Goal: Information Seeking & Learning: Learn about a topic

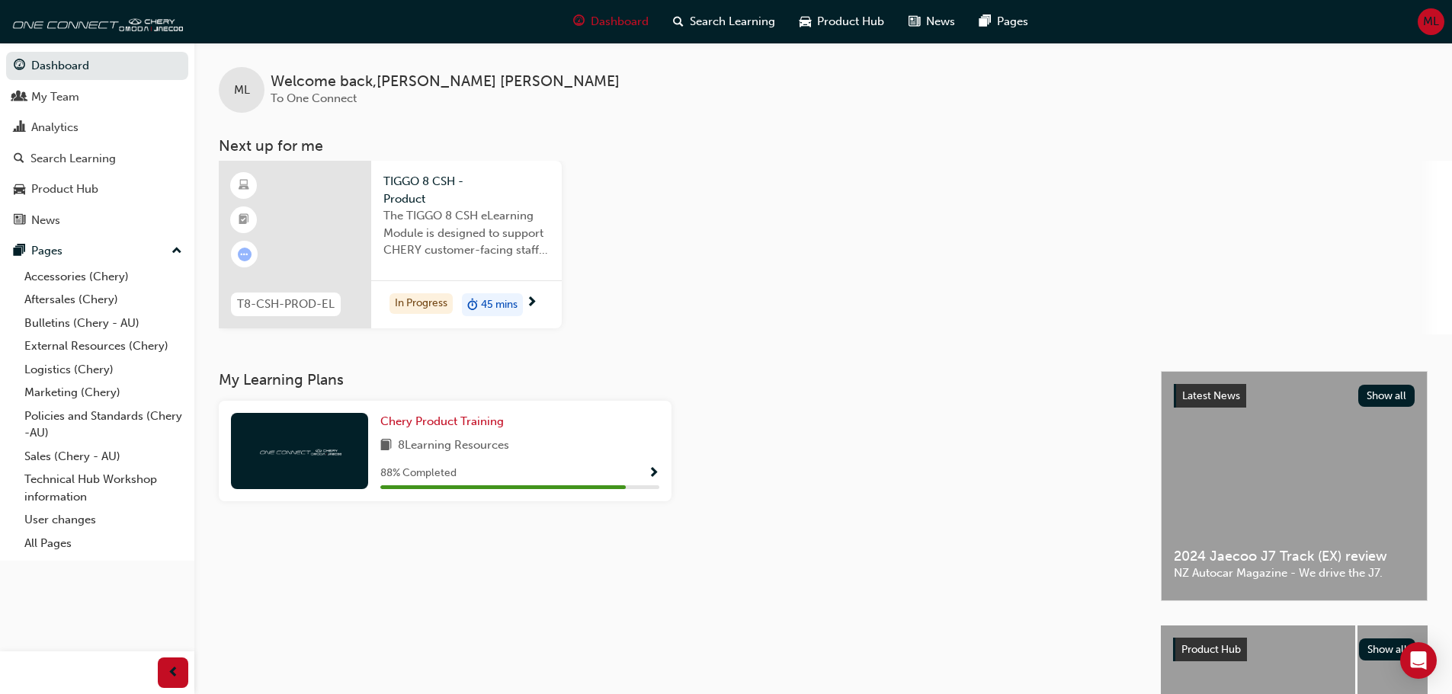
click at [332, 242] on div at bounding box center [295, 245] width 152 height 168
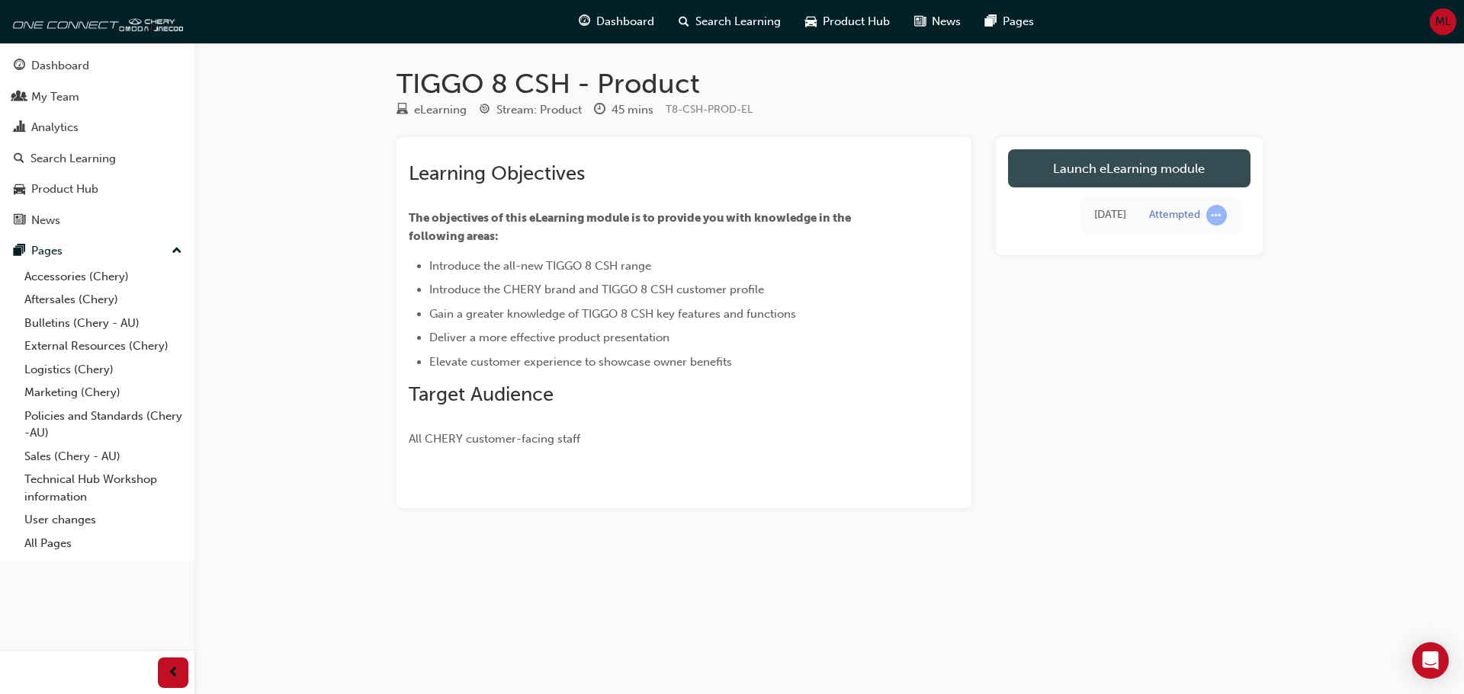
click at [1114, 177] on link "Launch eLearning module" at bounding box center [1129, 168] width 242 height 38
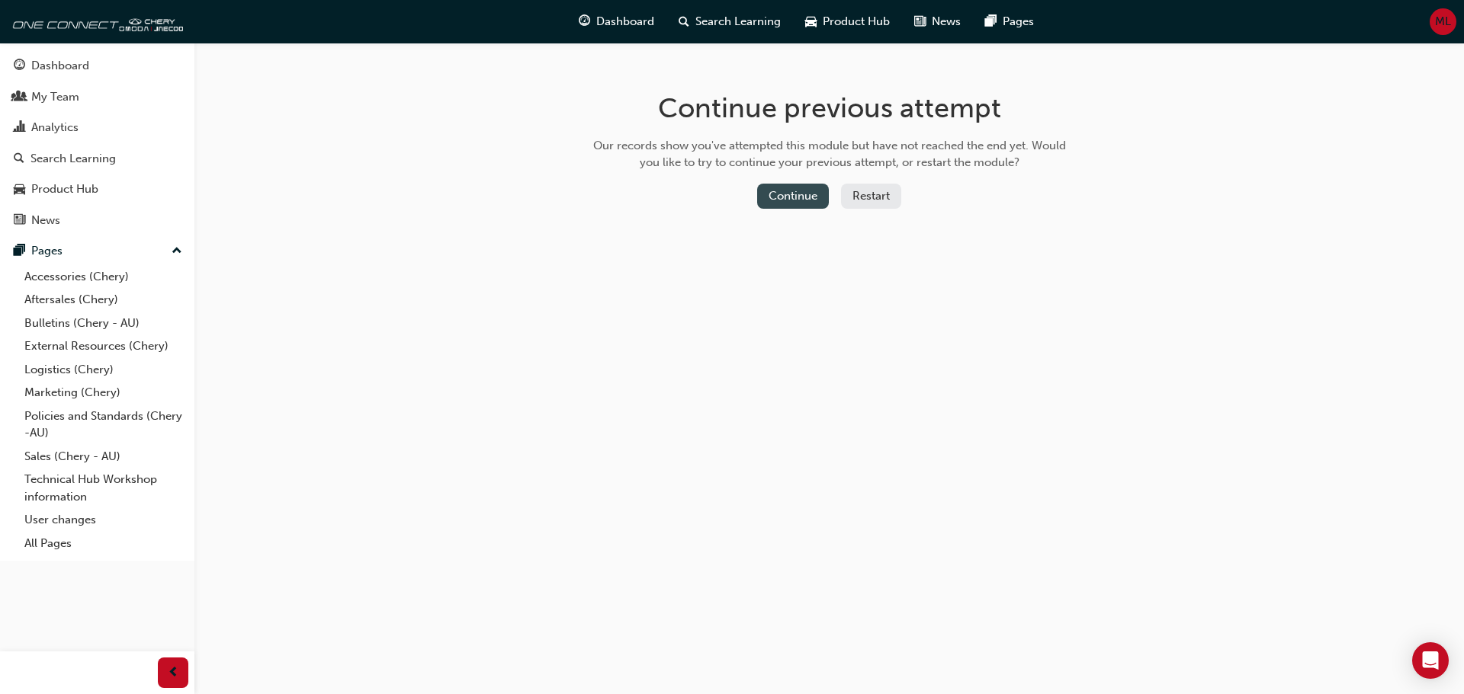
click at [787, 191] on button "Continue" at bounding box center [793, 196] width 72 height 25
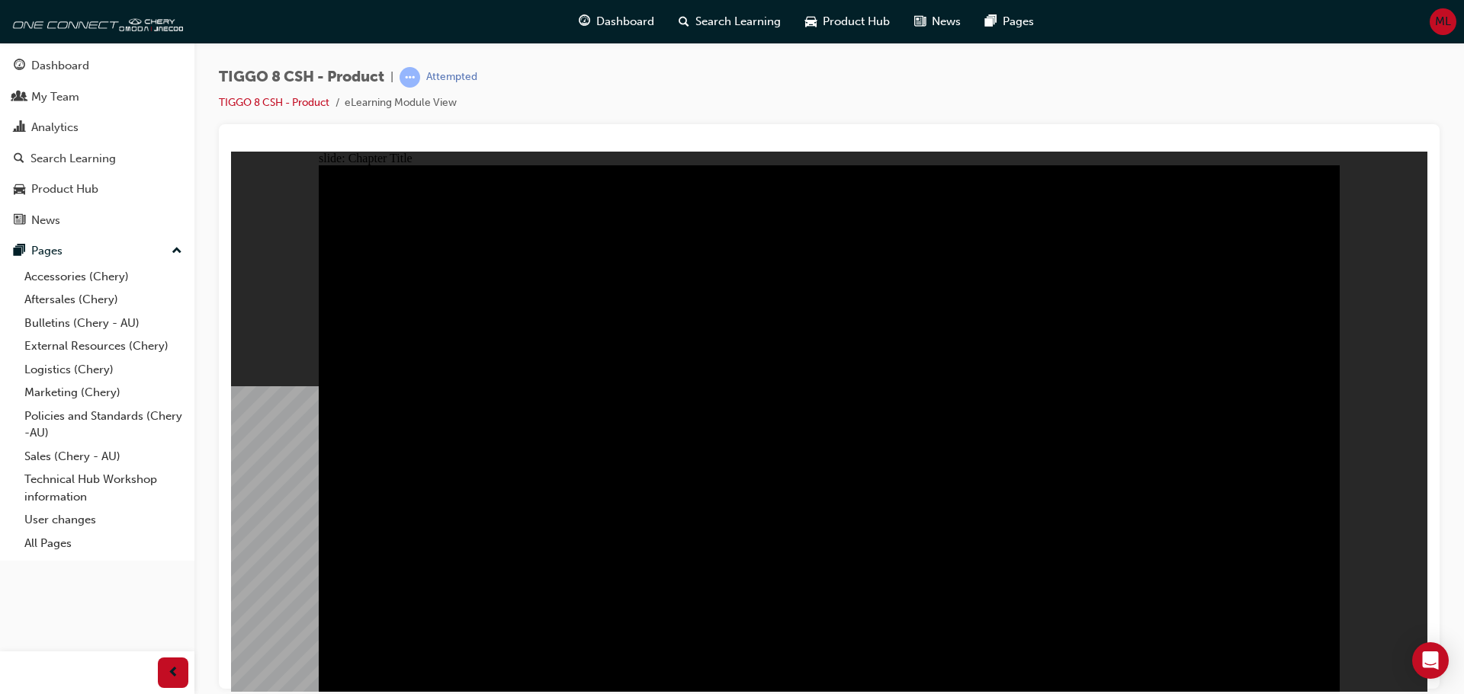
radio input "true"
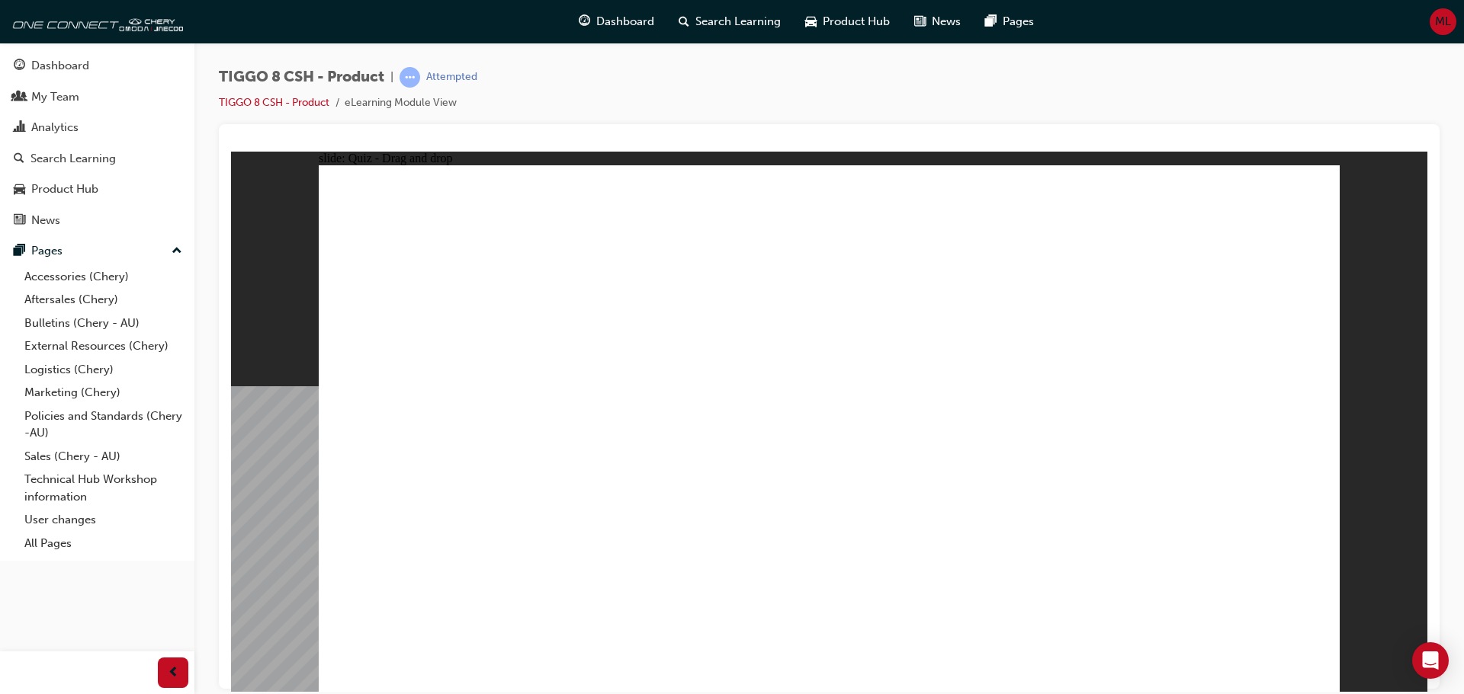
drag, startPoint x: 971, startPoint y: 231, endPoint x: 620, endPoint y: 451, distance: 414.7
drag, startPoint x: 797, startPoint y: 202, endPoint x: 826, endPoint y: 457, distance: 256.2
drag, startPoint x: 827, startPoint y: 456, endPoint x: 1027, endPoint y: 448, distance: 199.9
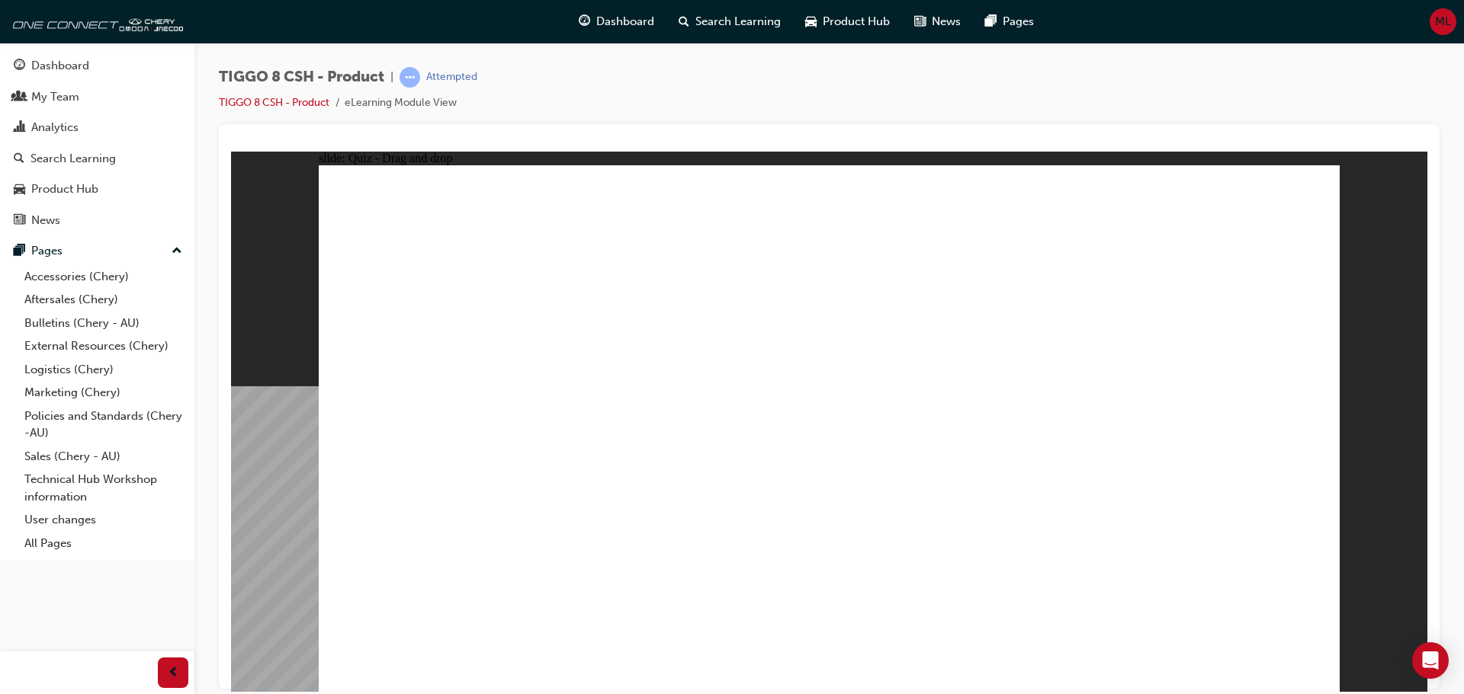
drag, startPoint x: 927, startPoint y: 330, endPoint x: 864, endPoint y: 470, distance: 152.9
drag, startPoint x: 1109, startPoint y: 325, endPoint x: 1242, endPoint y: 437, distance: 173.7
drag, startPoint x: 1204, startPoint y: 219, endPoint x: 470, endPoint y: 457, distance: 772.4
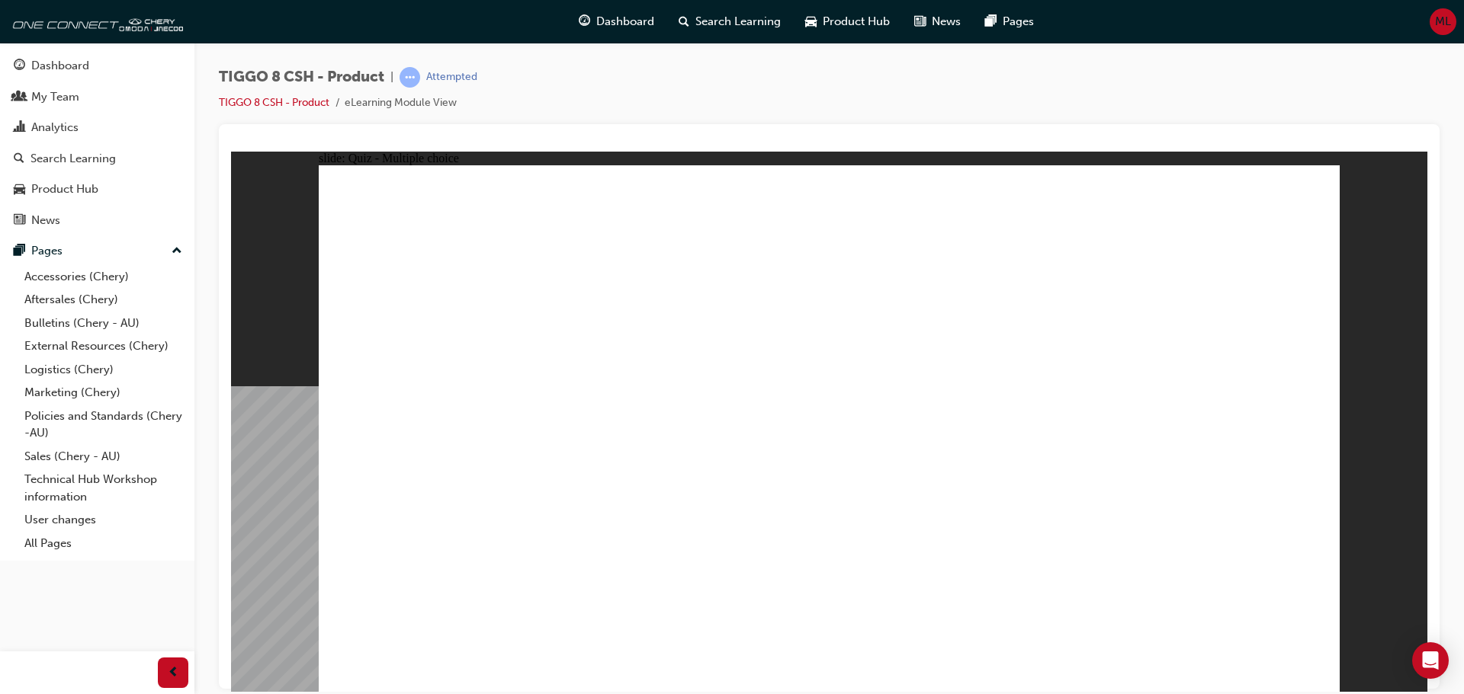
checkbox input "true"
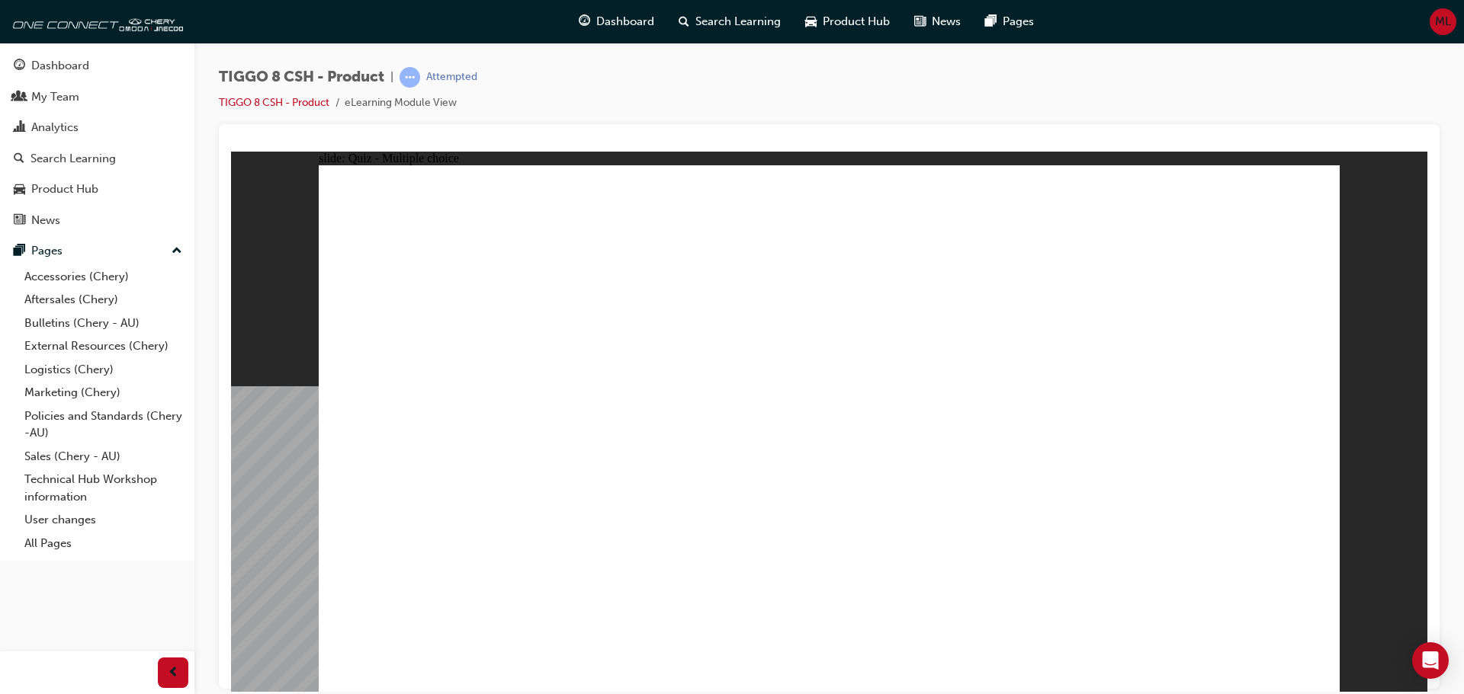
radio input "true"
drag, startPoint x: 1186, startPoint y: 229, endPoint x: 1019, endPoint y: 530, distance: 344.3
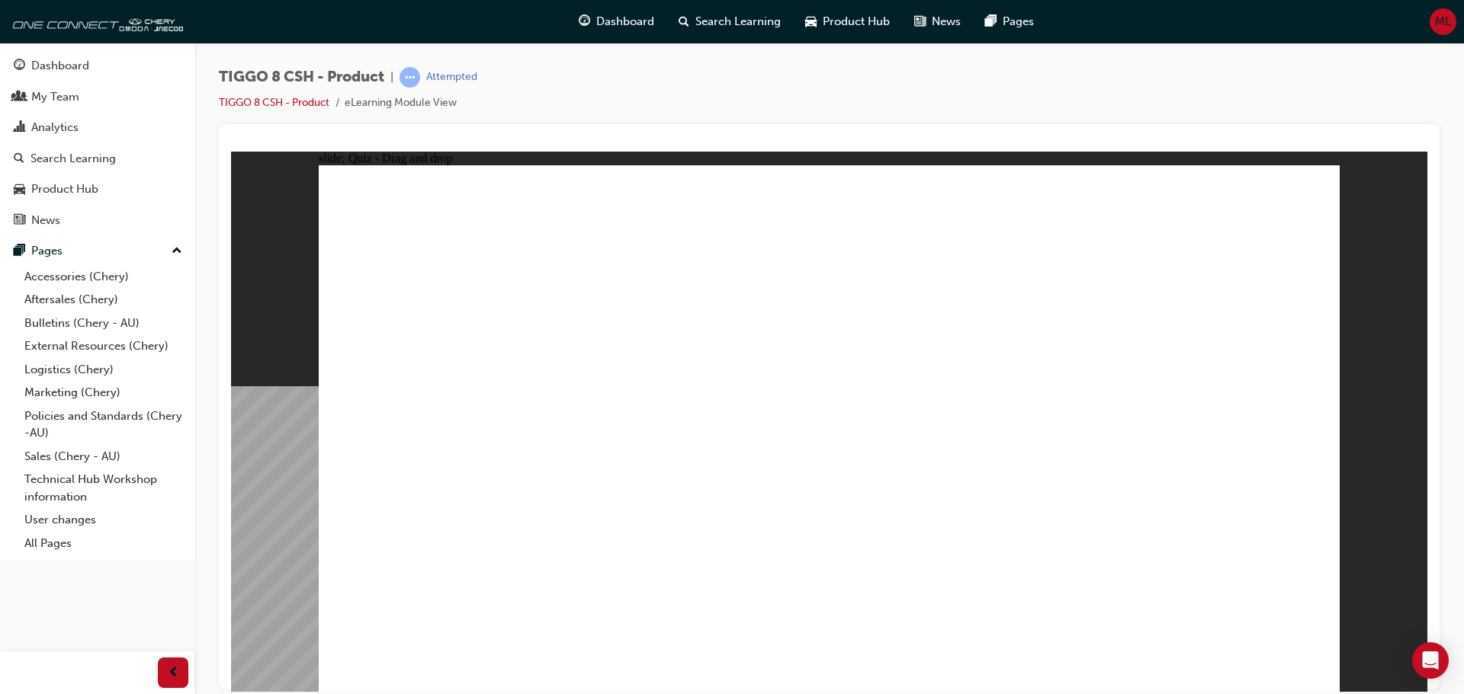
drag, startPoint x: 837, startPoint y: 224, endPoint x: 883, endPoint y: 518, distance: 297.1
drag, startPoint x: 815, startPoint y: 263, endPoint x: 903, endPoint y: 525, distance: 276.5
drag, startPoint x: 1027, startPoint y: 259, endPoint x: 1024, endPoint y: 479, distance: 219.6
drag, startPoint x: 1038, startPoint y: 228, endPoint x: 1024, endPoint y: 536, distance: 308.3
drag, startPoint x: 1182, startPoint y: 272, endPoint x: 1066, endPoint y: 547, distance: 298.2
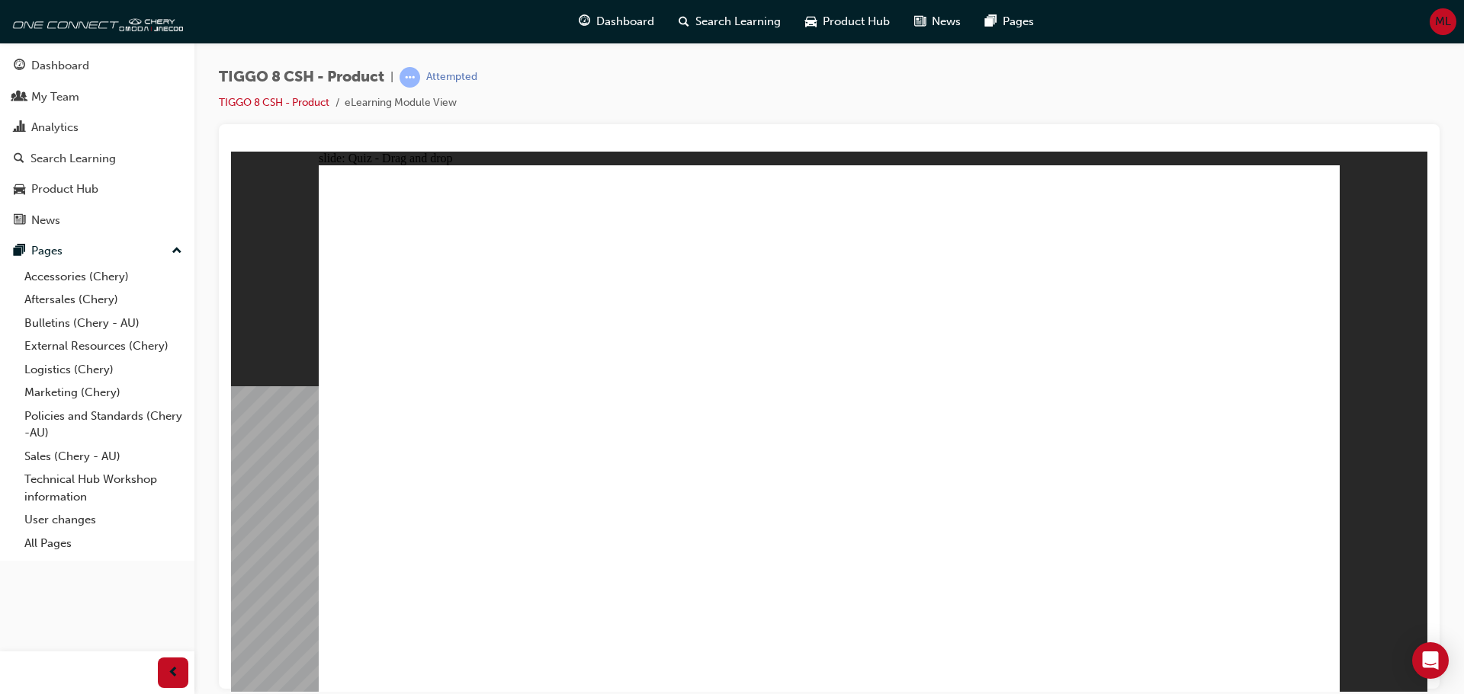
drag, startPoint x: 984, startPoint y: 294, endPoint x: 983, endPoint y: 567, distance: 272.9
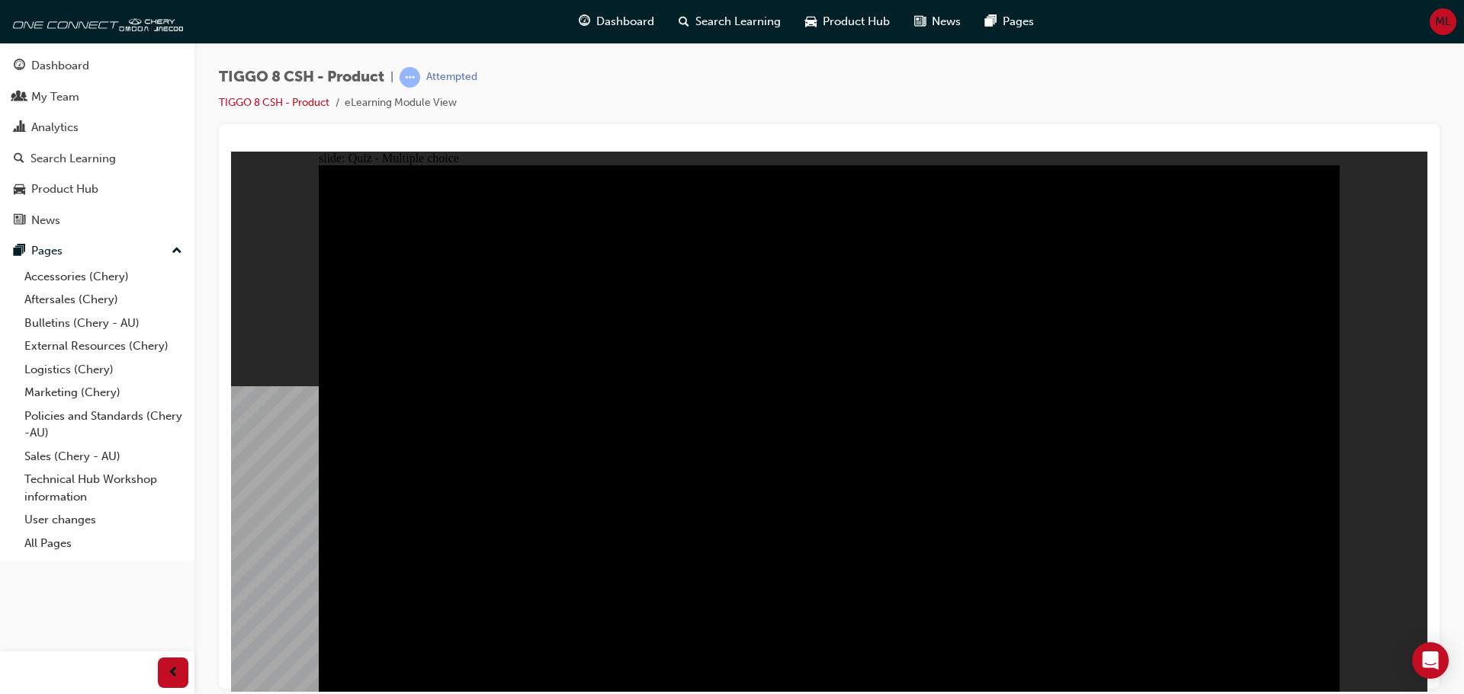
radio input "true"
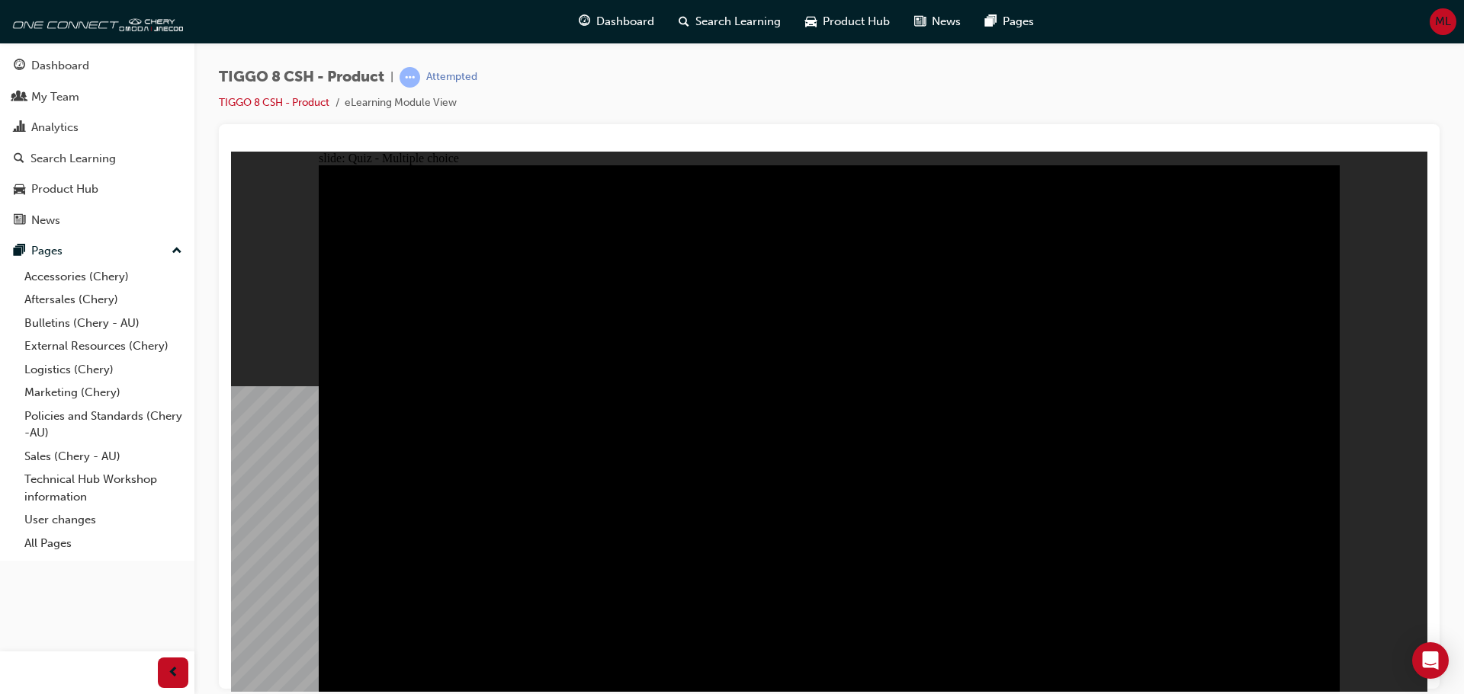
radio input "true"
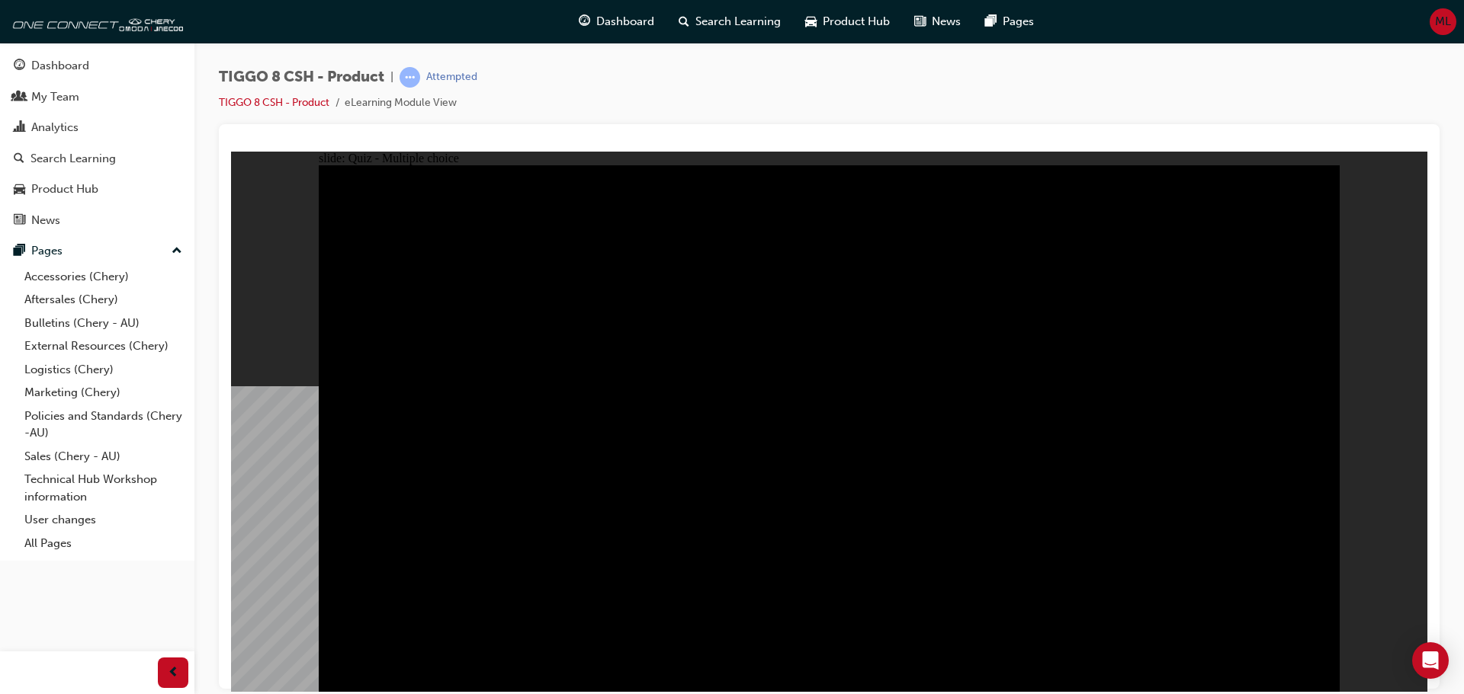
checkbox input "true"
drag, startPoint x: 1300, startPoint y: 609, endPoint x: 1266, endPoint y: 596, distance: 36.0
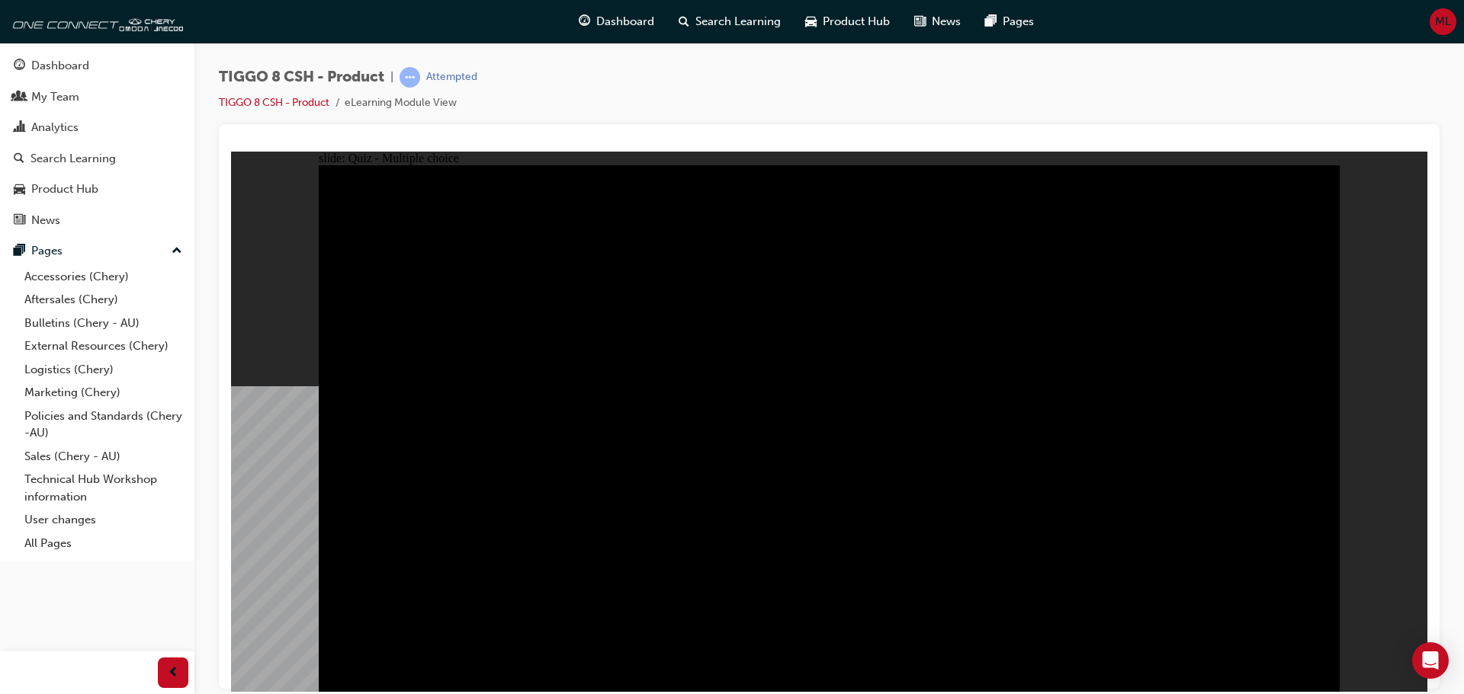
checkbox input "true"
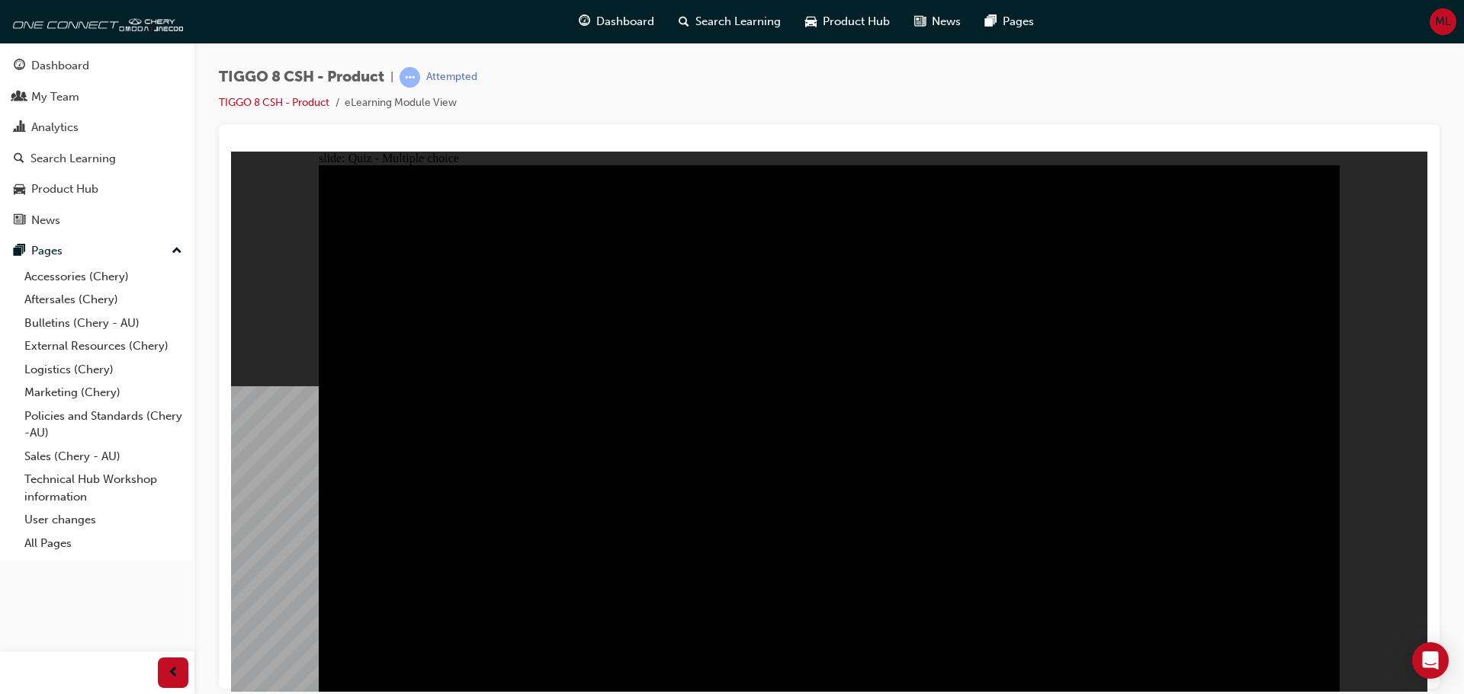
checkbox input "true"
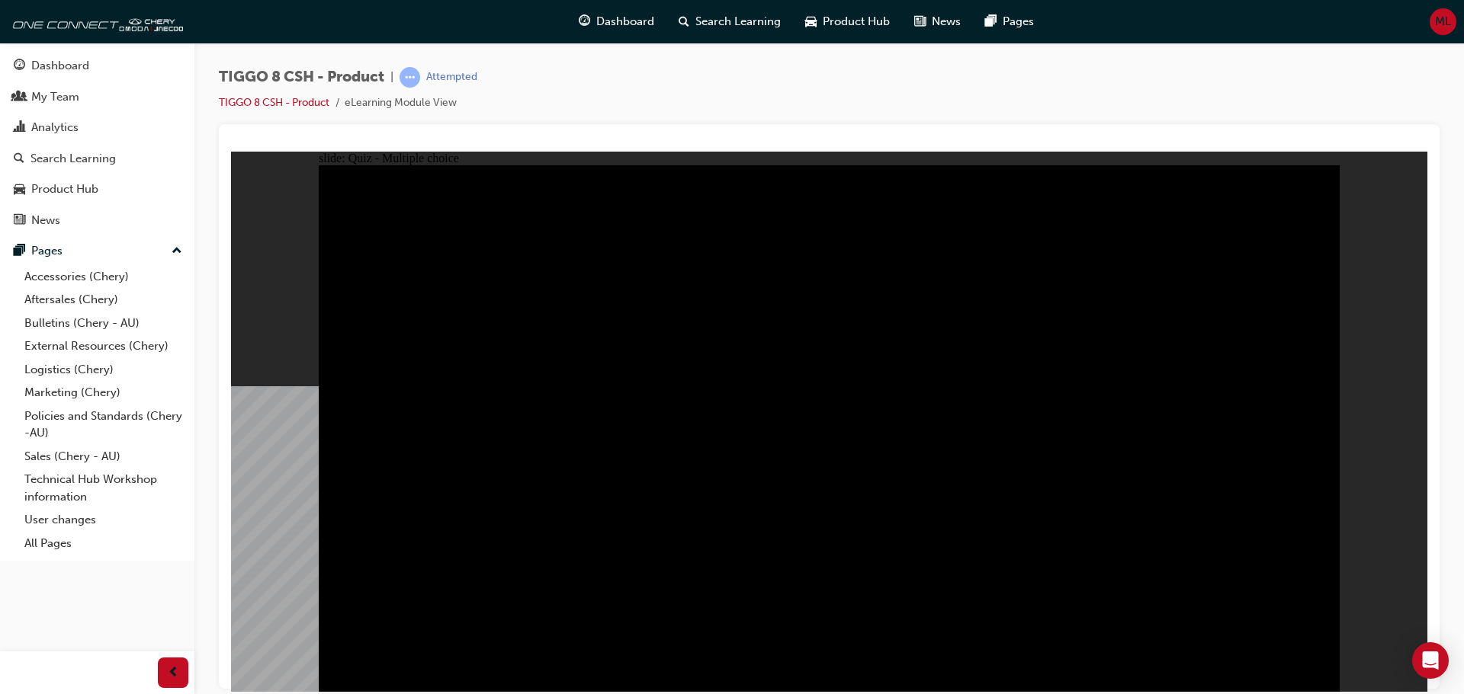
checkbox input "true"
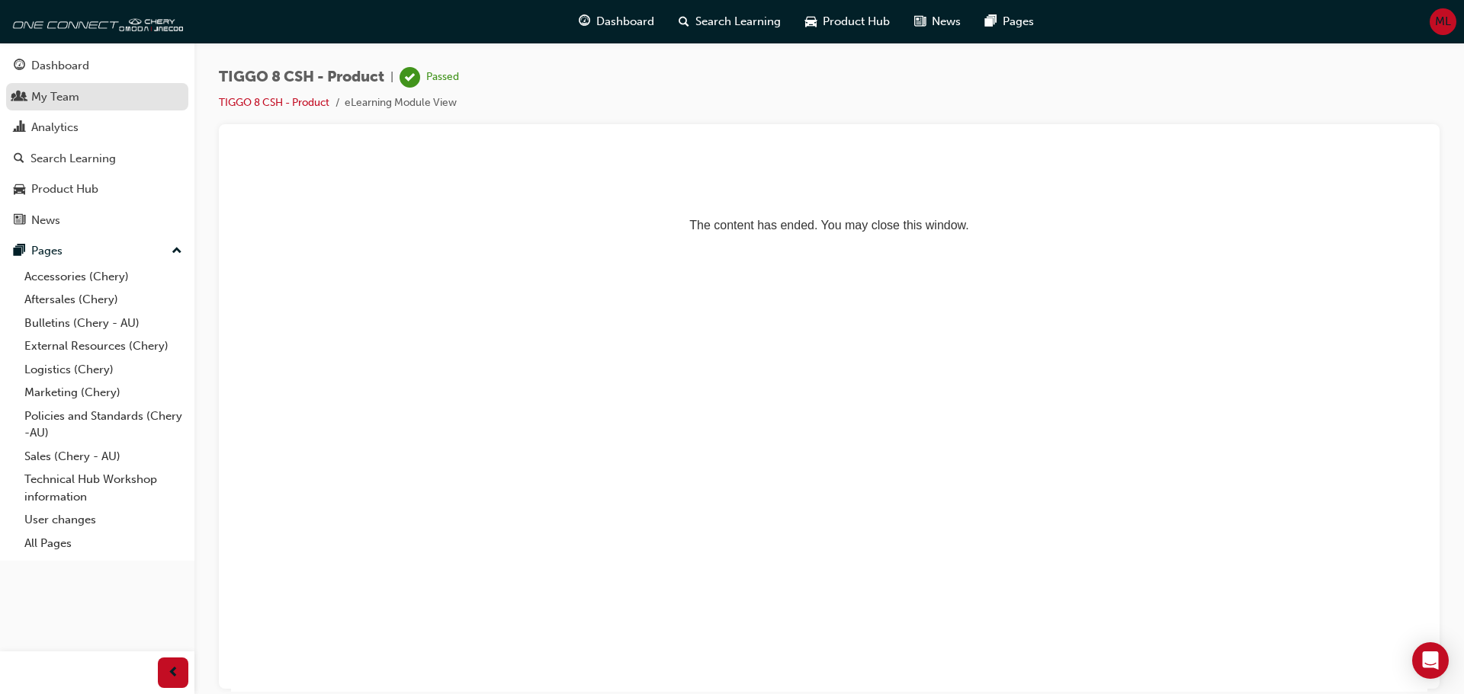
click at [81, 95] on div "My Team" at bounding box center [97, 97] width 167 height 19
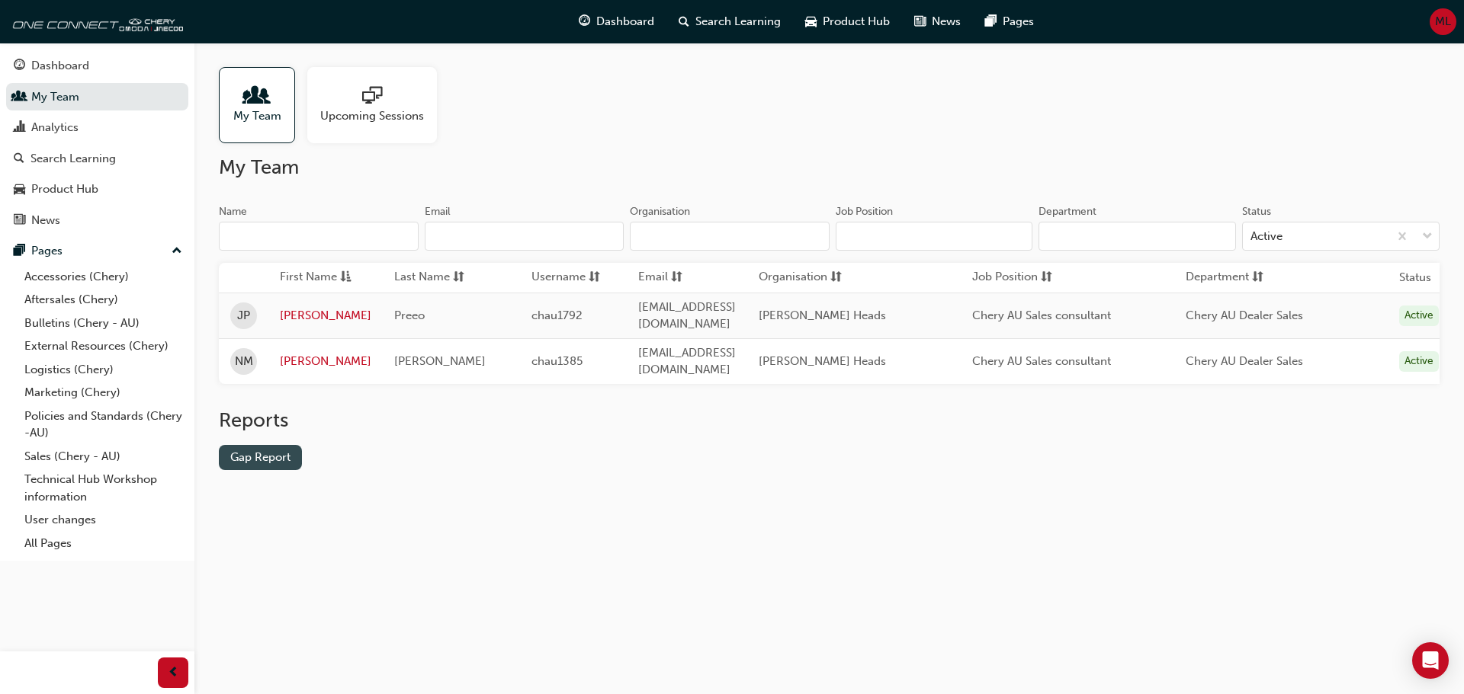
click at [265, 452] on link "Gap Report" at bounding box center [260, 457] width 83 height 25
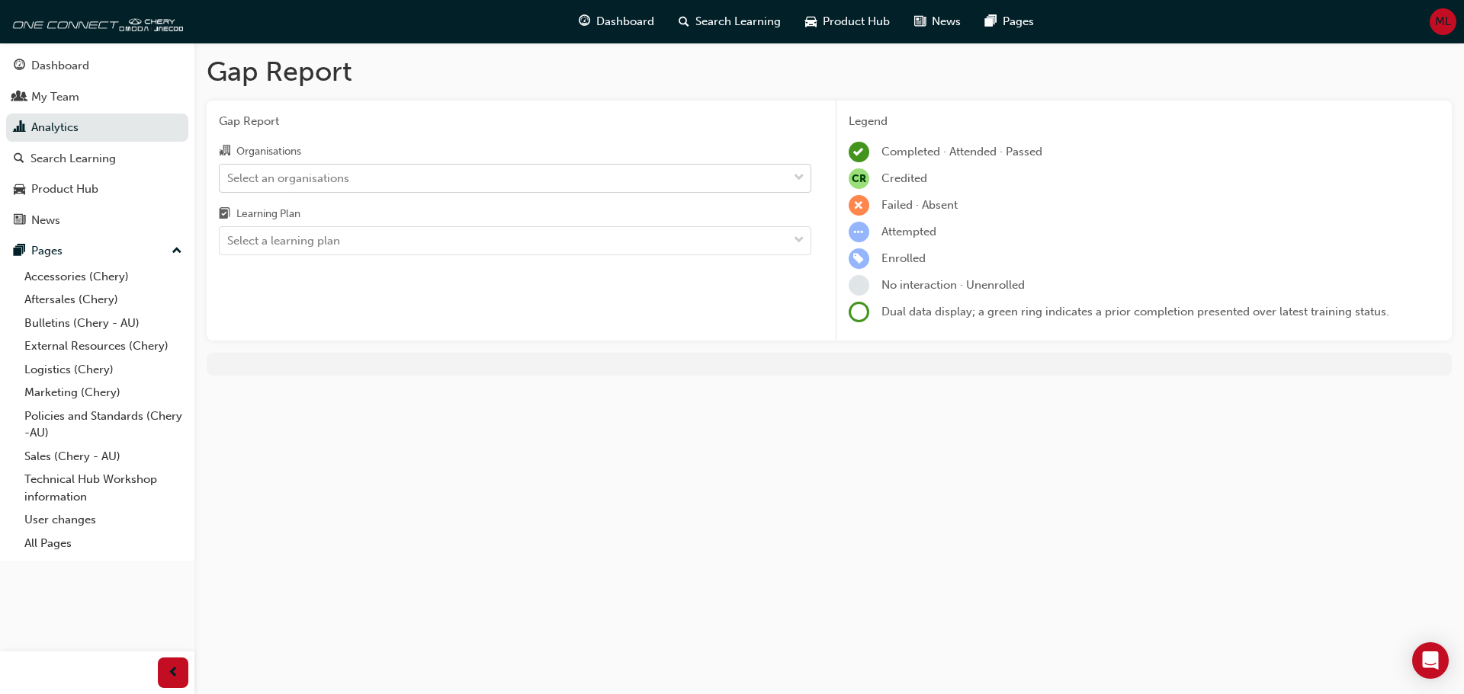
click at [305, 180] on div "Select an organisations" at bounding box center [288, 178] width 122 height 18
click at [229, 180] on input "Organisations Select an organisations" at bounding box center [228, 177] width 2 height 13
click at [305, 180] on div "Select an organisations" at bounding box center [288, 178] width 122 height 18
click at [229, 180] on input "Organisations 0 results available. Select is focused ,type to refine list, pres…" at bounding box center [228, 177] width 2 height 13
click at [313, 239] on div "Select a learning plan" at bounding box center [283, 241] width 113 height 18
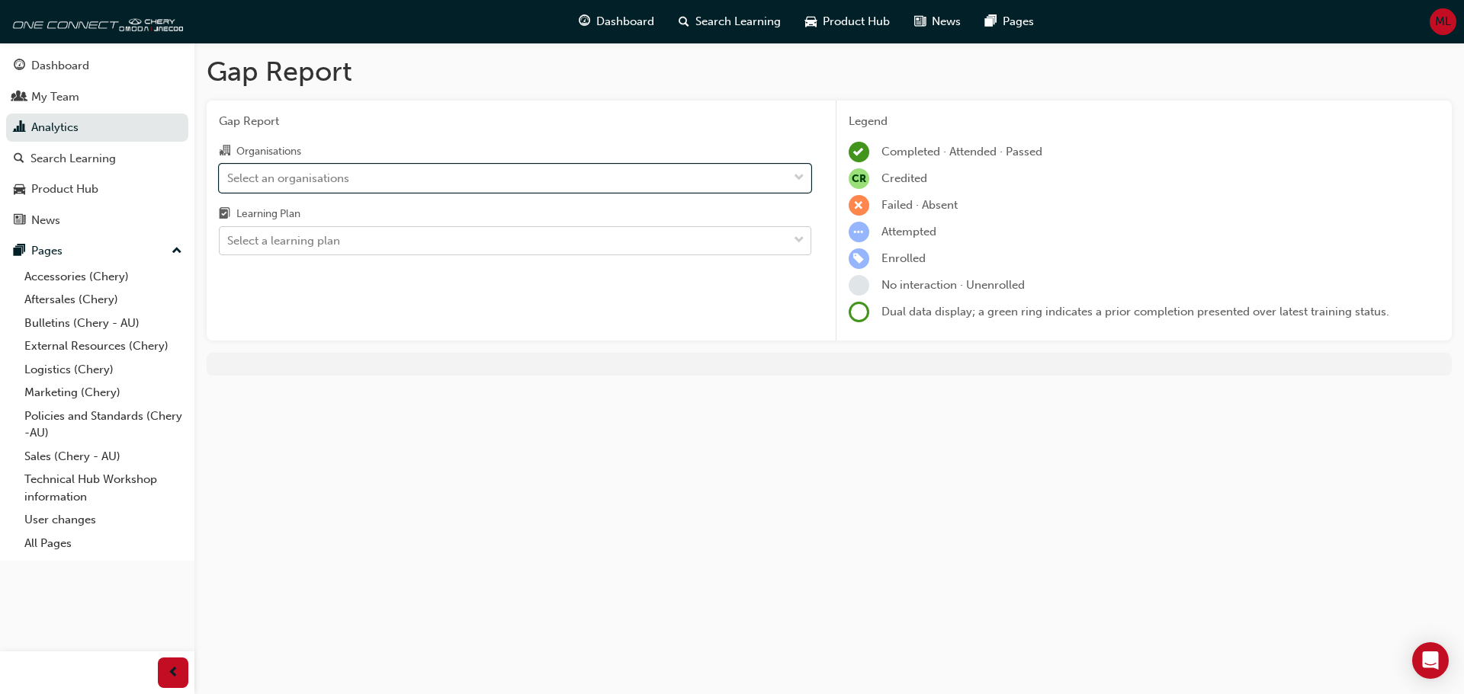
click at [229, 239] on input "Learning Plan Select a learning plan" at bounding box center [228, 240] width 2 height 13
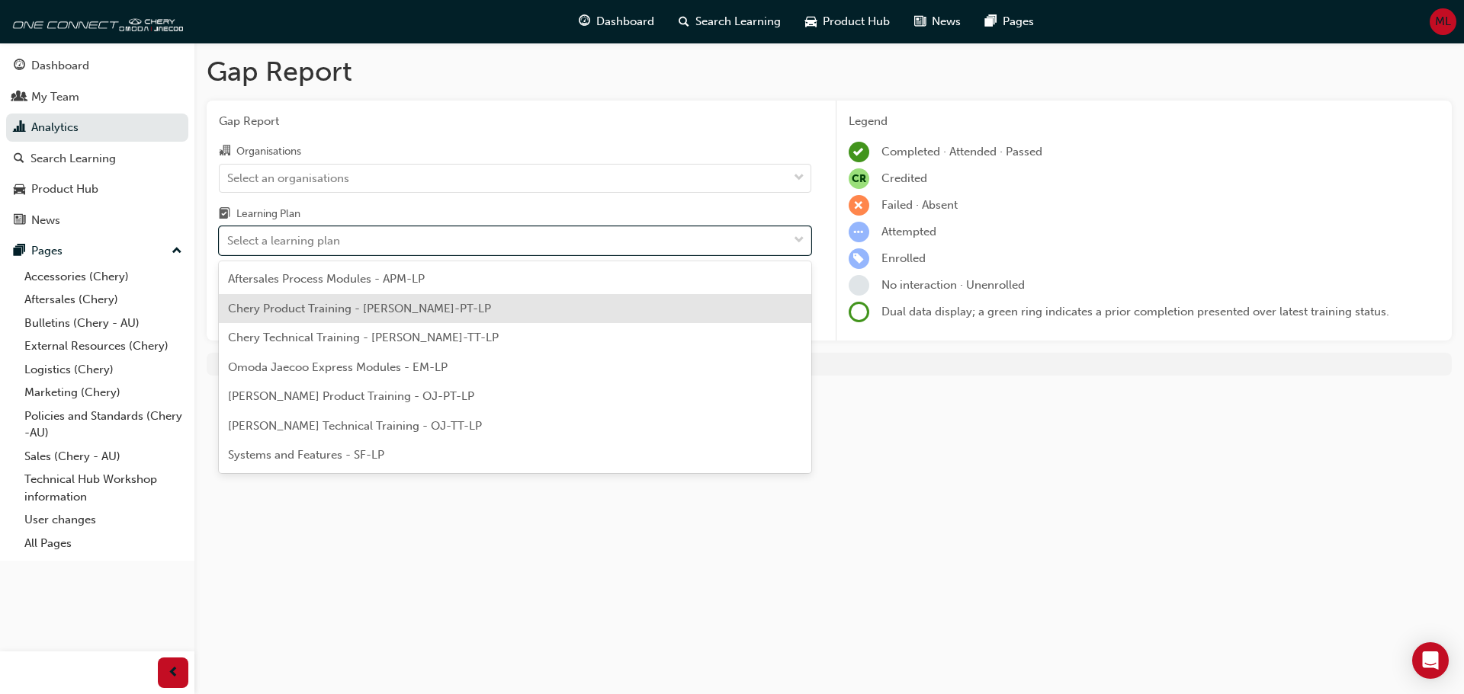
click at [319, 305] on span "Chery Product Training - [PERSON_NAME]-PT-LP" at bounding box center [359, 309] width 263 height 14
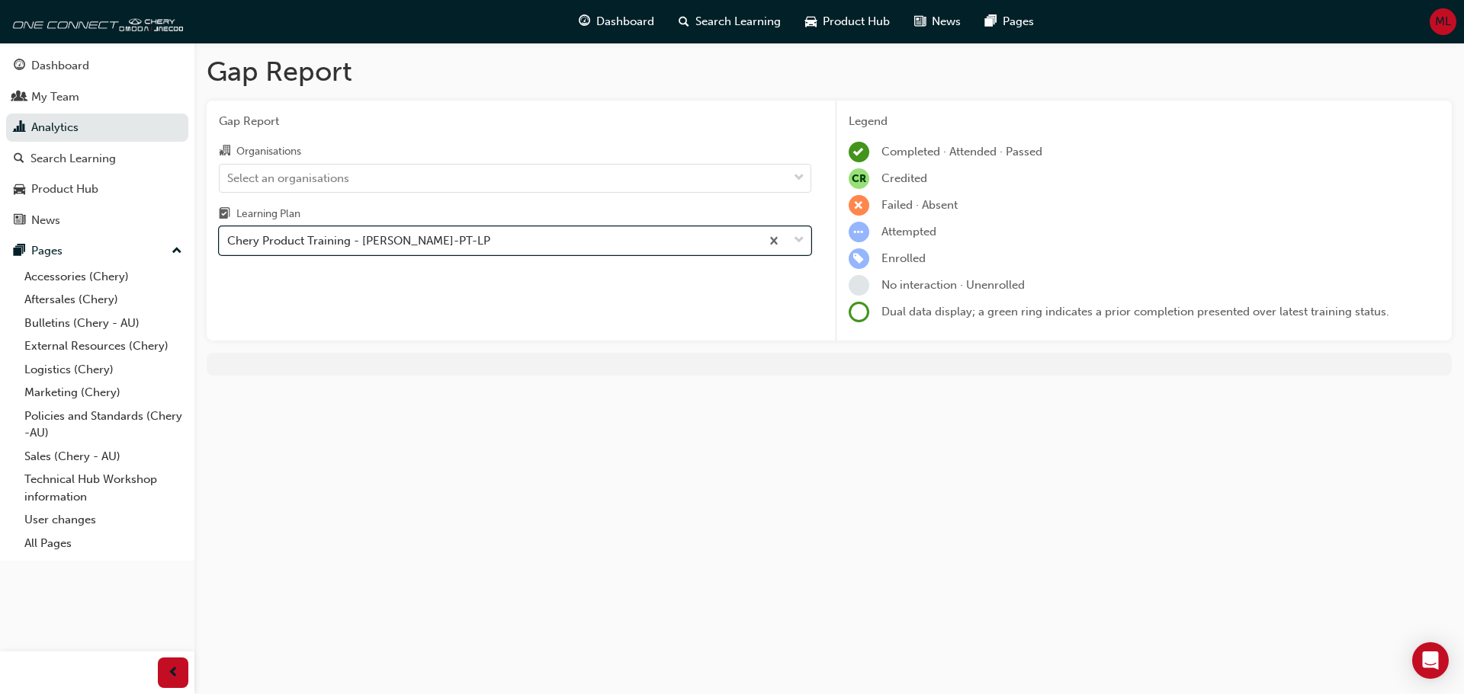
click at [457, 241] on div "Chery Product Training - [PERSON_NAME]-PT-LP" at bounding box center [490, 241] width 540 height 27
click at [229, 241] on input "Learning Plan option Chery Product Training - [PERSON_NAME]-PT-LP, selected. 0 …" at bounding box center [228, 240] width 2 height 13
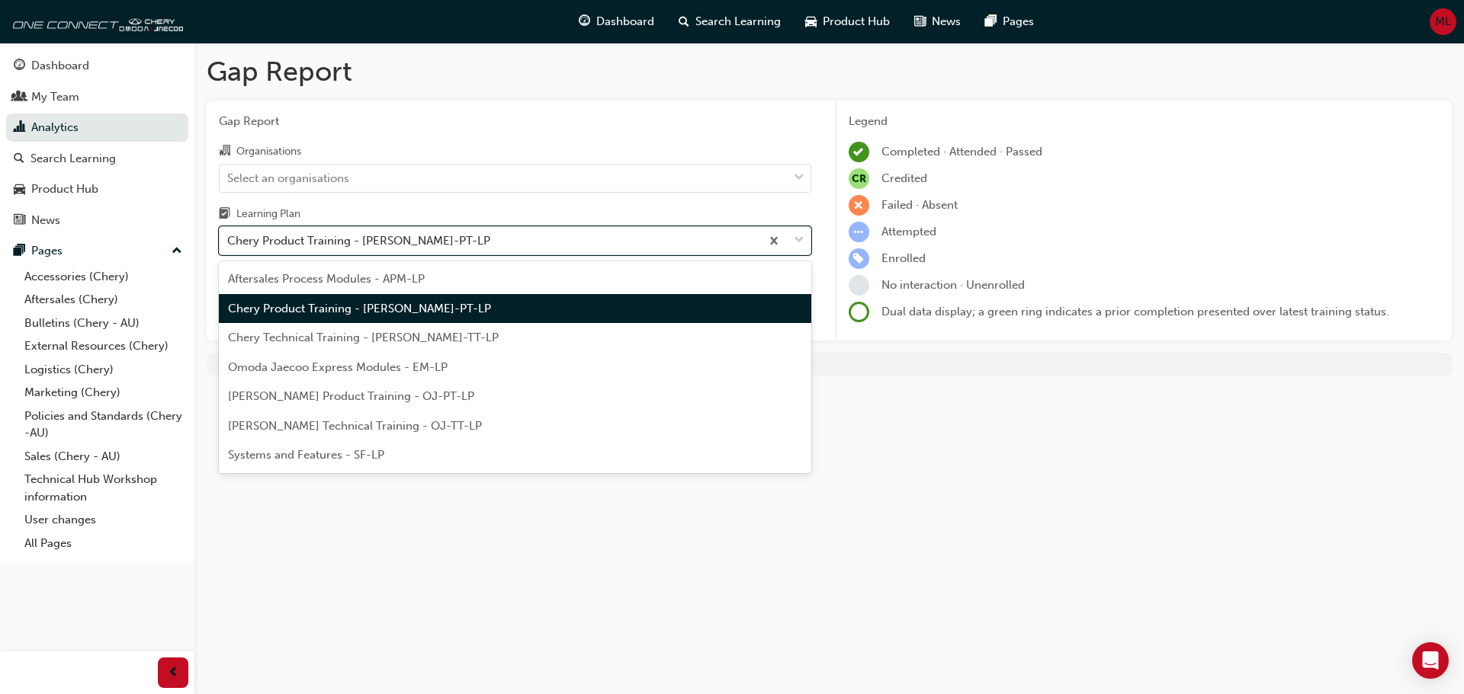
click at [458, 303] on div "Chery Product Training - [PERSON_NAME]-PT-LP" at bounding box center [515, 309] width 592 height 30
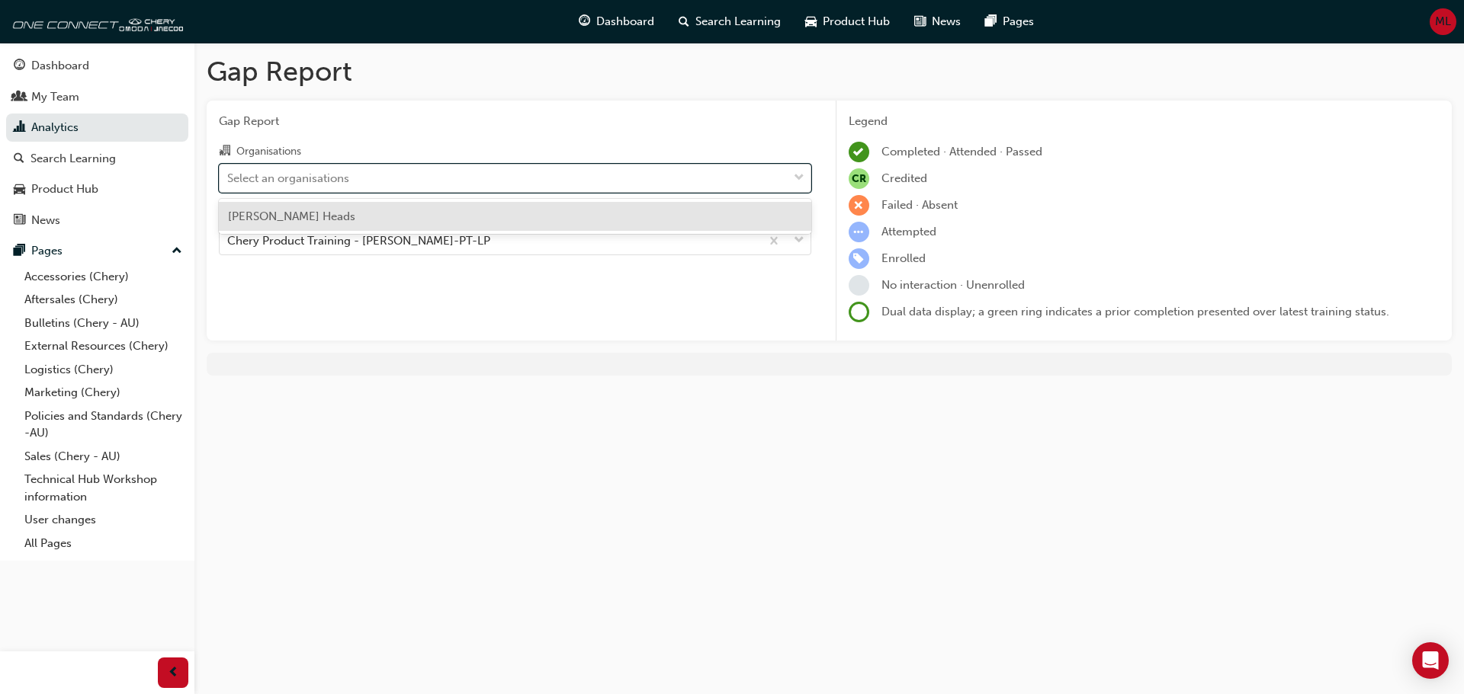
click at [437, 182] on div "Select an organisations" at bounding box center [504, 178] width 568 height 27
click at [229, 182] on input "Organisations option [PERSON_NAME] Heads focused, 1 of 1. 1 result available. U…" at bounding box center [228, 177] width 2 height 13
click at [406, 221] on div "[PERSON_NAME] Heads" at bounding box center [515, 217] width 592 height 30
